Goal: Obtain resource: Obtain resource

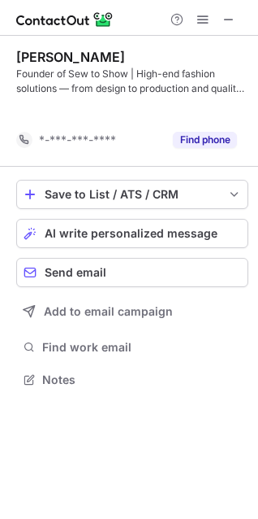
scroll to position [341, 258]
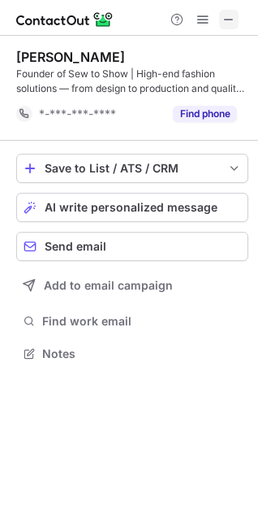
click at [224, 19] on span at bounding box center [229, 19] width 13 height 13
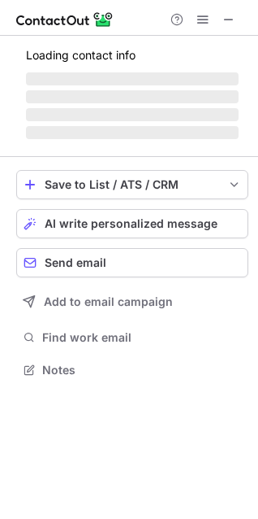
scroll to position [338, 258]
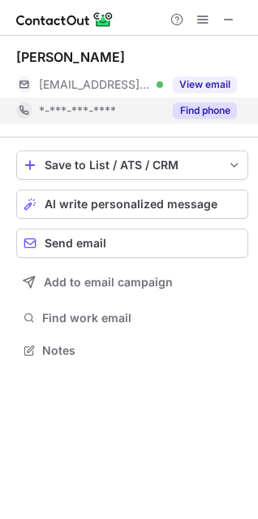
click at [216, 108] on button "Find phone" at bounding box center [205, 110] width 64 height 16
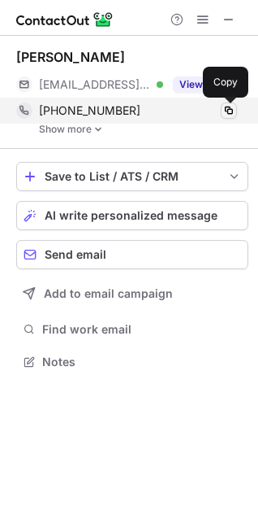
click at [229, 110] on span at bounding box center [229, 110] width 13 height 13
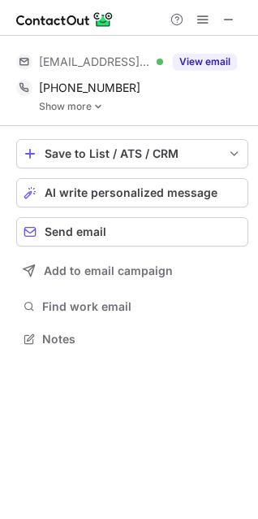
scroll to position [328, 258]
click at [232, 21] on span at bounding box center [229, 19] width 13 height 13
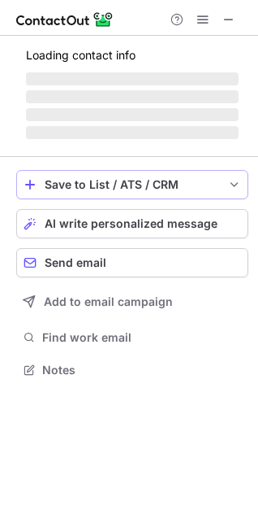
scroll to position [338, 258]
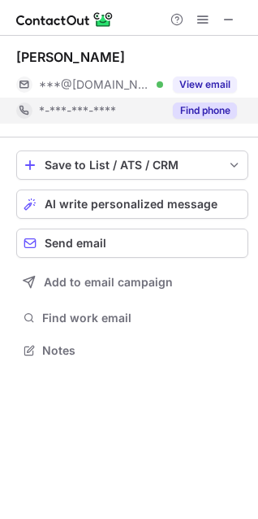
click at [206, 112] on button "Find phone" at bounding box center [205, 110] width 64 height 16
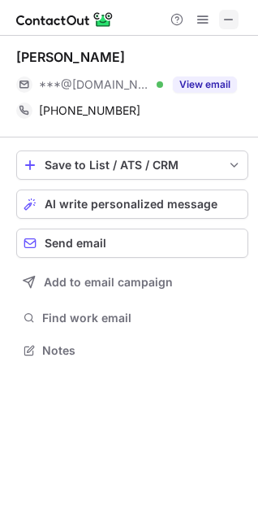
click at [231, 21] on span at bounding box center [229, 19] width 13 height 13
